Goal: Information Seeking & Learning: Learn about a topic

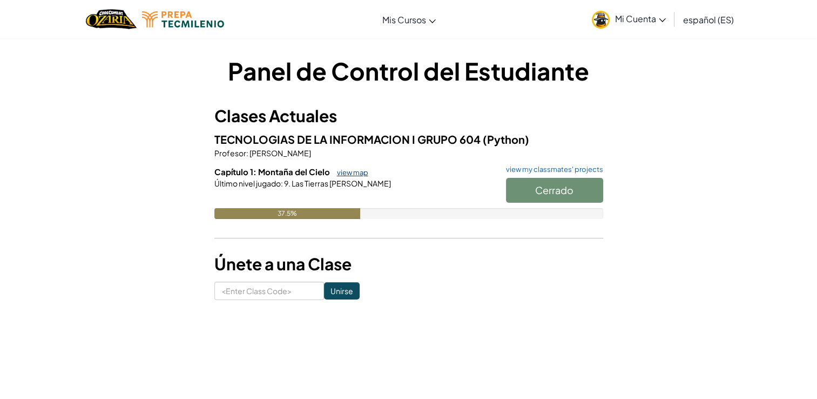
click at [348, 172] on link "view map" at bounding box center [350, 172] width 37 height 9
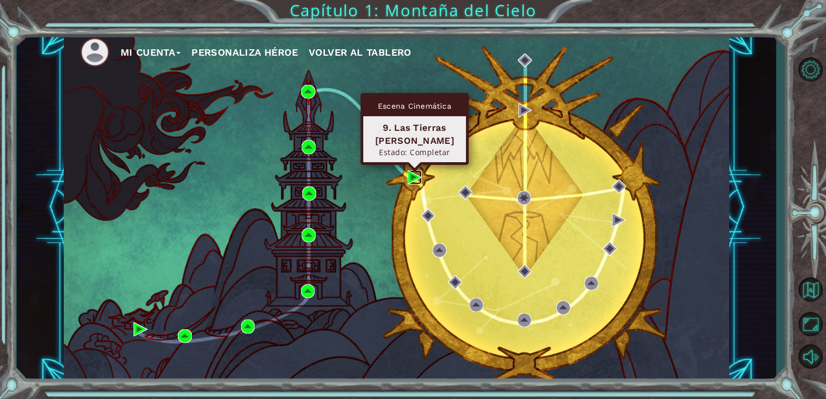
click at [413, 176] on img at bounding box center [414, 177] width 14 height 14
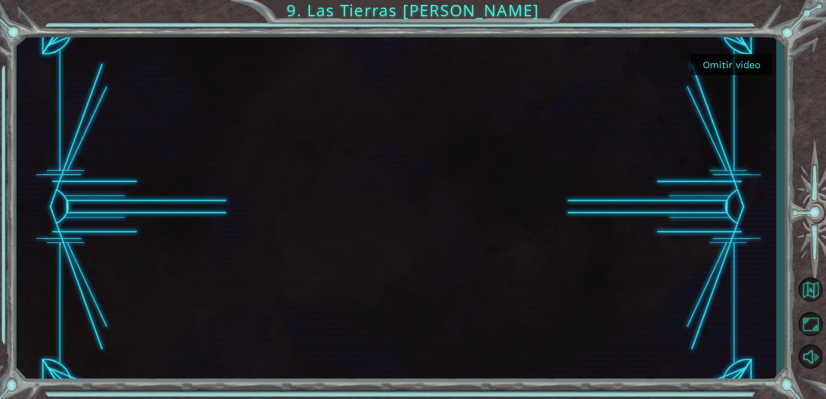
click at [726, 66] on button "Omitir video" at bounding box center [730, 64] width 81 height 21
